Goal: Find specific page/section: Find specific page/section

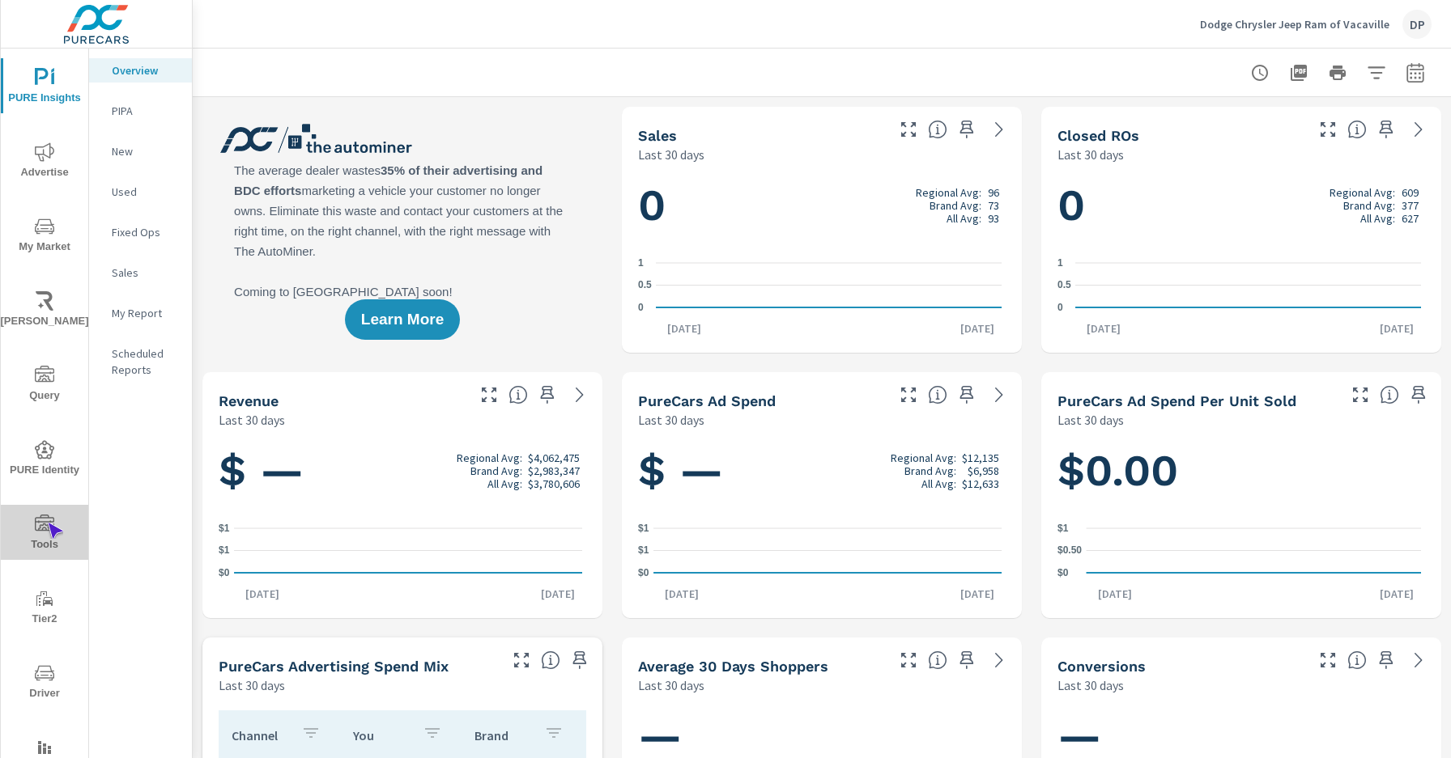
click at [47, 523] on icon "nav menu" at bounding box center [44, 523] width 19 height 16
